Goal: Information Seeking & Learning: Learn about a topic

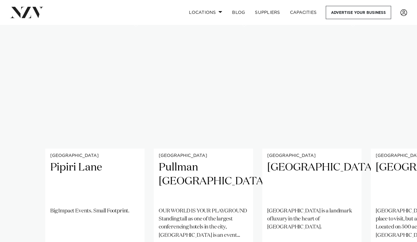
scroll to position [422, 0]
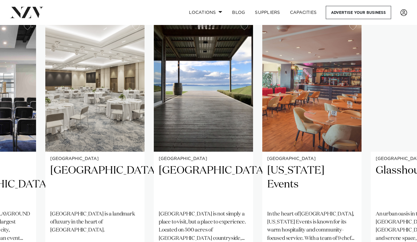
click at [319, 110] on img "5 / 25" at bounding box center [311, 85] width 99 height 133
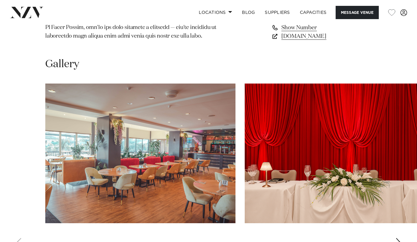
scroll to position [558, 0]
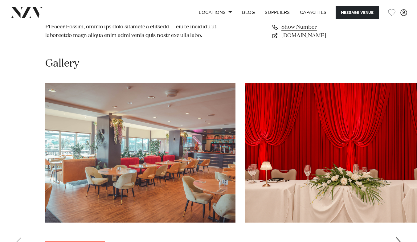
click at [169, 150] on img "1 / 9" at bounding box center [140, 153] width 190 height 140
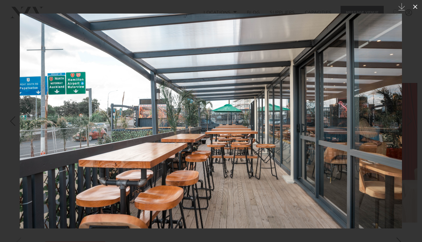
click at [413, 11] on button at bounding box center [415, 7] width 14 height 14
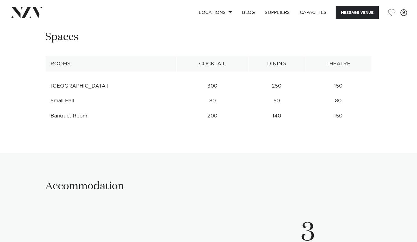
scroll to position [805, 0]
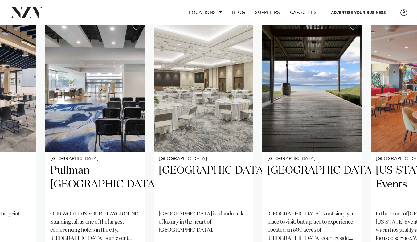
click at [328, 125] on img "4 / 25" at bounding box center [311, 85] width 99 height 133
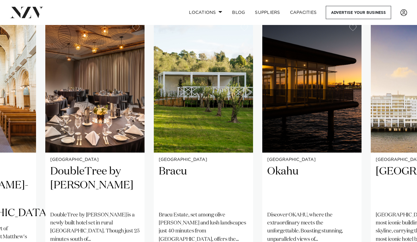
scroll to position [424, 0]
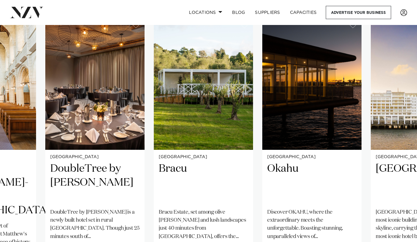
click at [329, 113] on img "10 / 25" at bounding box center [311, 83] width 99 height 133
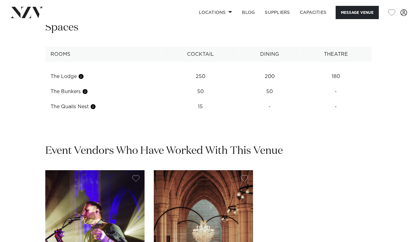
scroll to position [822, 0]
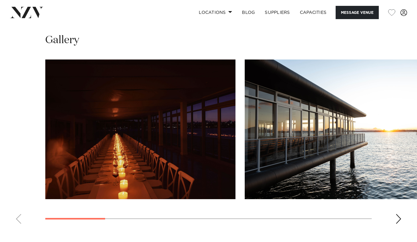
scroll to position [517, 0]
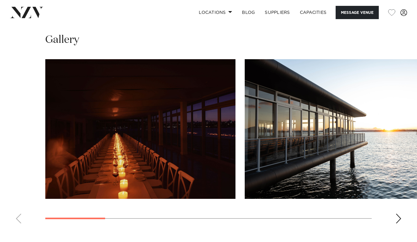
click at [400, 224] on div "Next slide" at bounding box center [399, 219] width 6 height 10
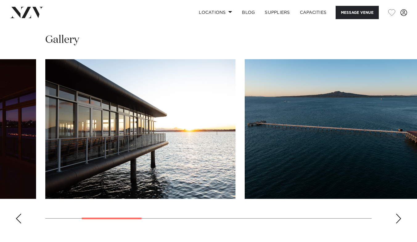
click at [398, 224] on div "Next slide" at bounding box center [399, 219] width 6 height 10
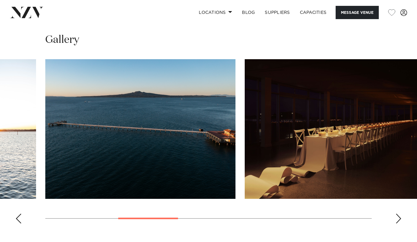
click at [399, 224] on div "Next slide" at bounding box center [399, 219] width 6 height 10
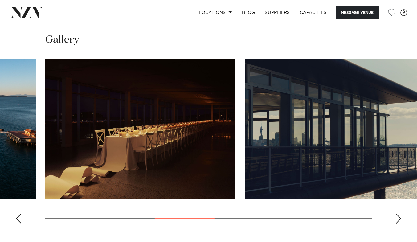
click at [399, 224] on div "Next slide" at bounding box center [399, 219] width 6 height 10
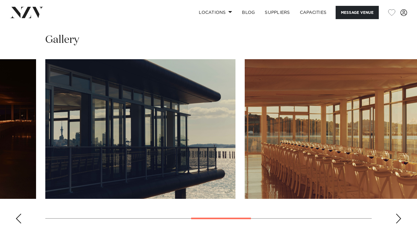
click at [399, 224] on div "Next slide" at bounding box center [399, 219] width 6 height 10
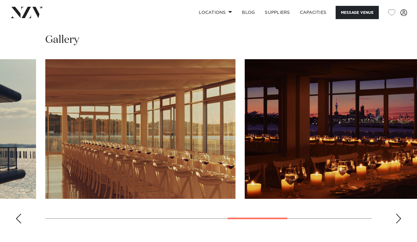
click at [397, 224] on div "Next slide" at bounding box center [399, 219] width 6 height 10
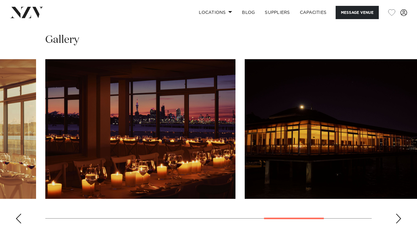
click at [399, 224] on div "Next slide" at bounding box center [399, 219] width 6 height 10
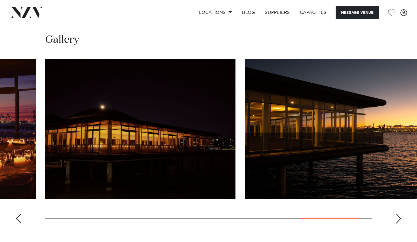
click at [398, 224] on div "Next slide" at bounding box center [399, 219] width 6 height 10
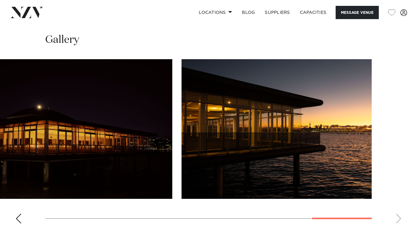
click at [398, 225] on swiper-container at bounding box center [208, 143] width 417 height 169
